Goal: Task Accomplishment & Management: Complete application form

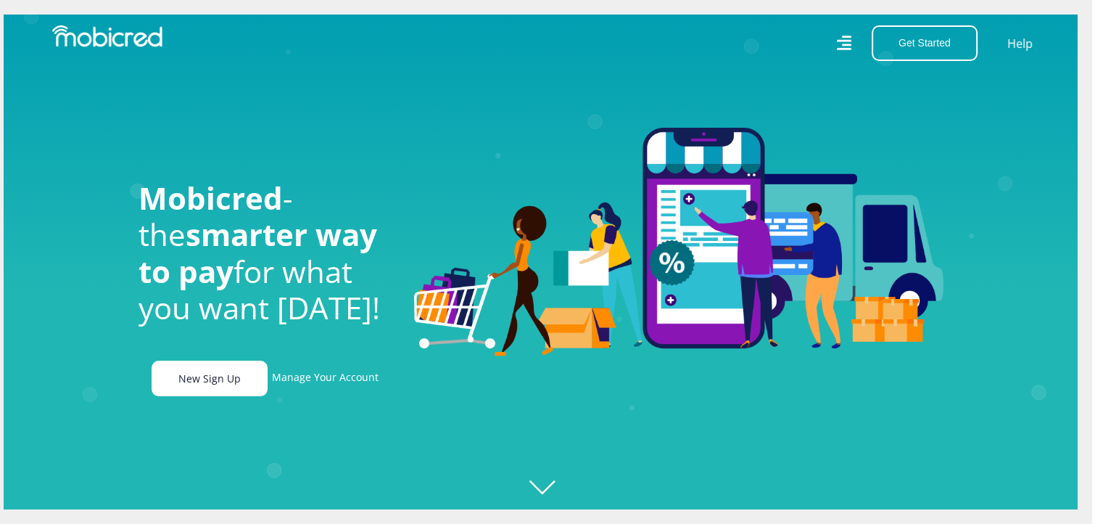
click at [206, 378] on link "New Sign Up" at bounding box center [210, 378] width 116 height 36
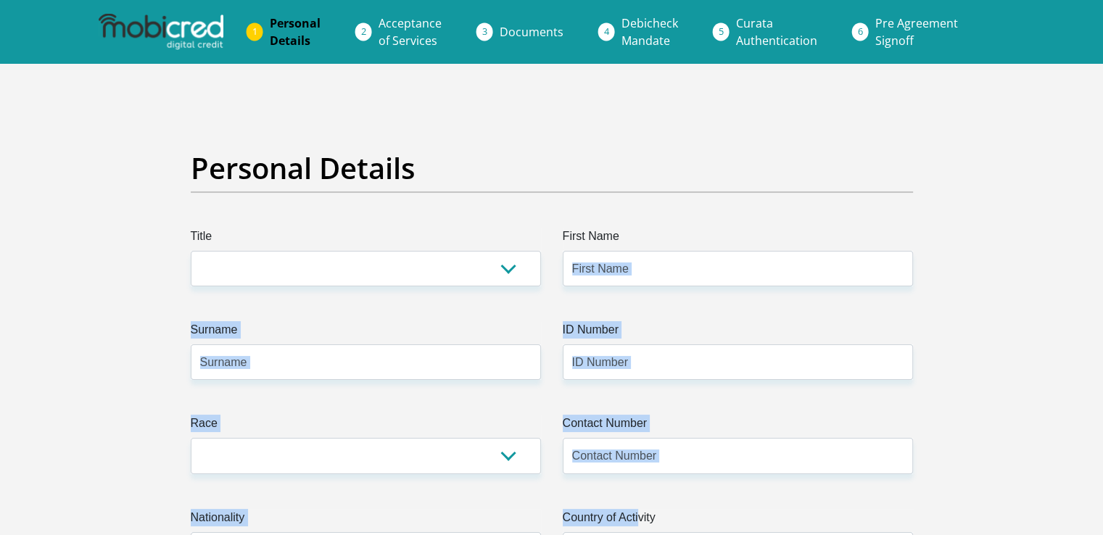
drag, startPoint x: 669, startPoint y: 453, endPoint x: 911, endPoint y: 249, distance: 317.1
